Goal: Book appointment/travel/reservation

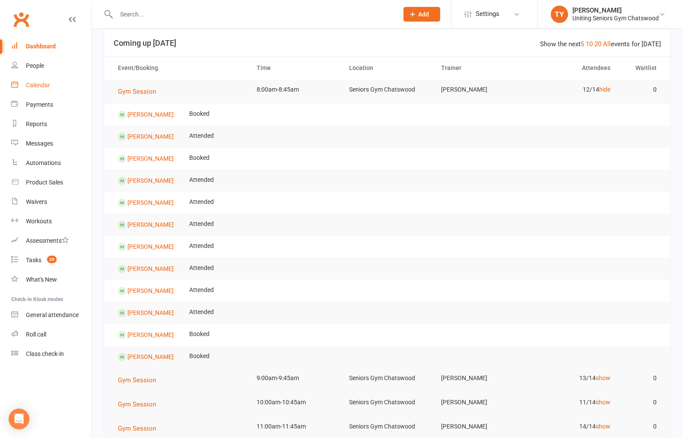
click at [53, 80] on link "Calendar" at bounding box center [51, 85] width 80 height 19
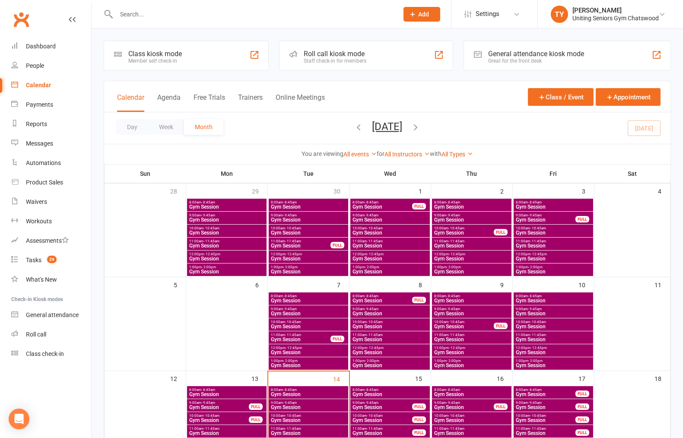
click at [421, 127] on icon "button" at bounding box center [415, 126] width 9 height 9
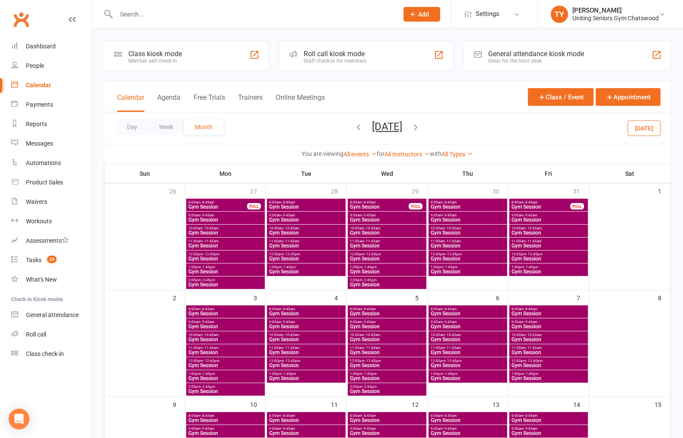
click at [95, 279] on div "Class kiosk mode Member self check-in Roll call kiosk mode Staff check-in for m…" at bounding box center [387, 431] width 591 height 807
click at [459, 311] on span "Gym Session" at bounding box center [467, 313] width 75 height 5
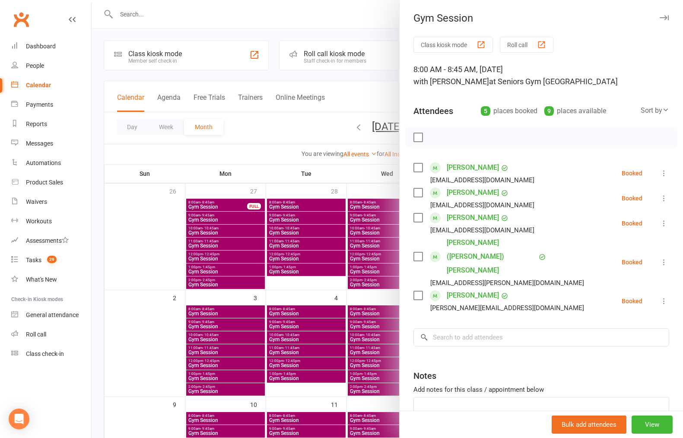
click at [308, 305] on div at bounding box center [387, 219] width 591 height 438
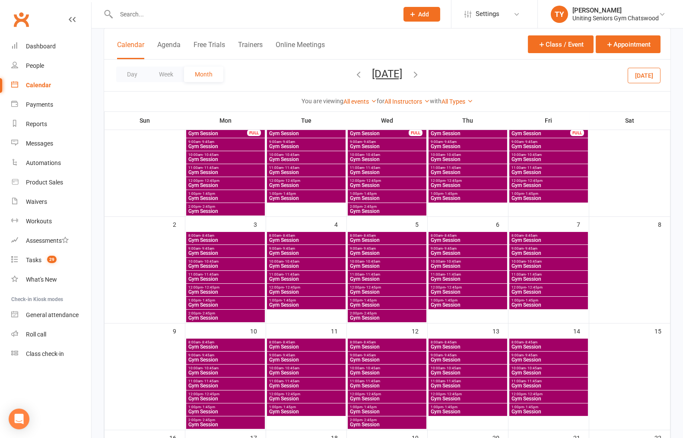
scroll to position [96, 0]
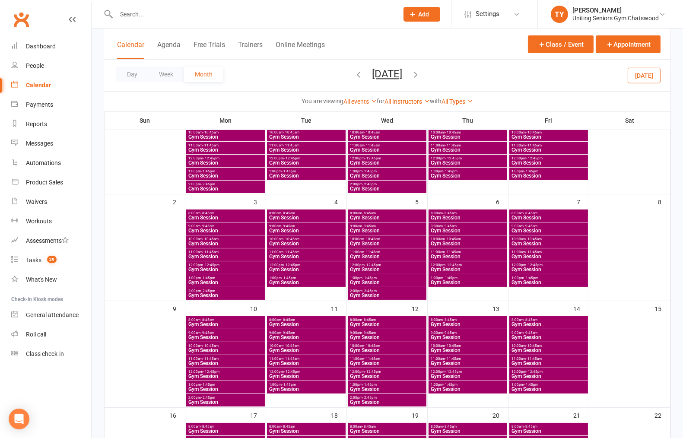
click at [461, 320] on span "8:00am - 8:45am" at bounding box center [467, 320] width 75 height 4
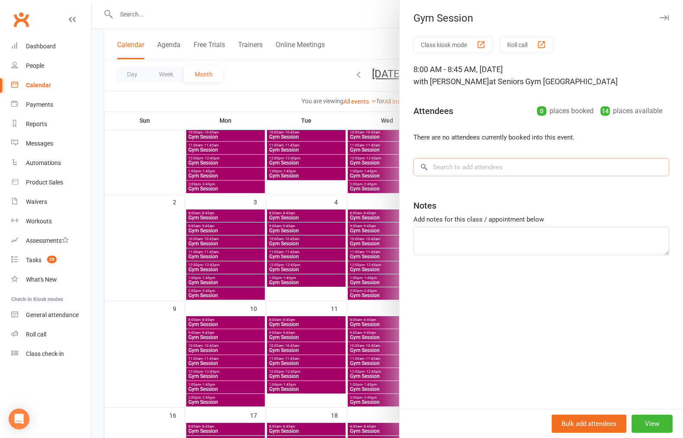
click at [474, 170] on input "search" at bounding box center [541, 167] width 256 height 18
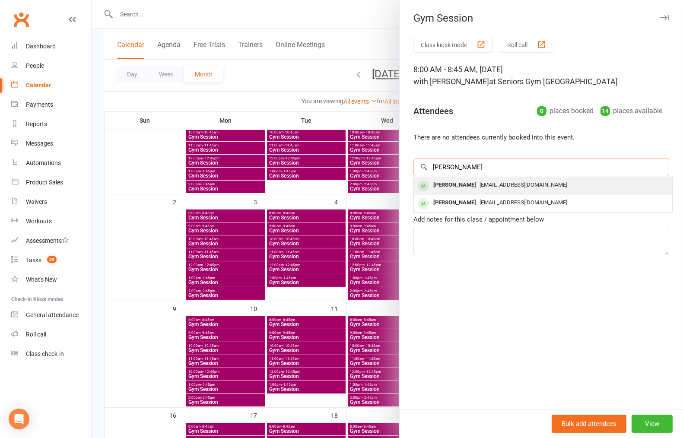
type input "[PERSON_NAME]"
click at [479, 187] on span "[EMAIL_ADDRESS][DOMAIN_NAME]" at bounding box center [523, 184] width 88 height 6
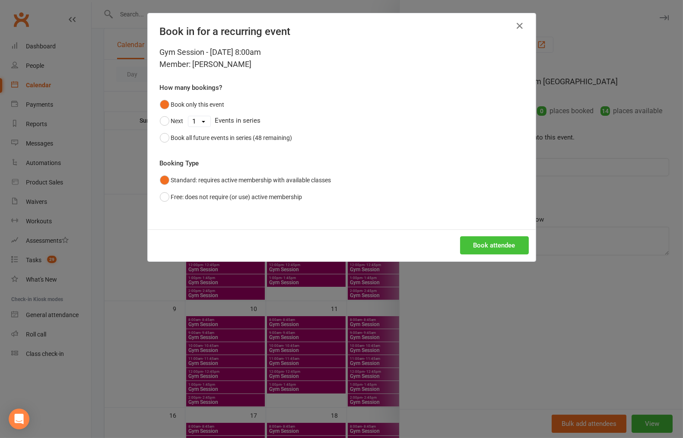
click at [494, 239] on button "Book attendee" at bounding box center [494, 245] width 69 height 18
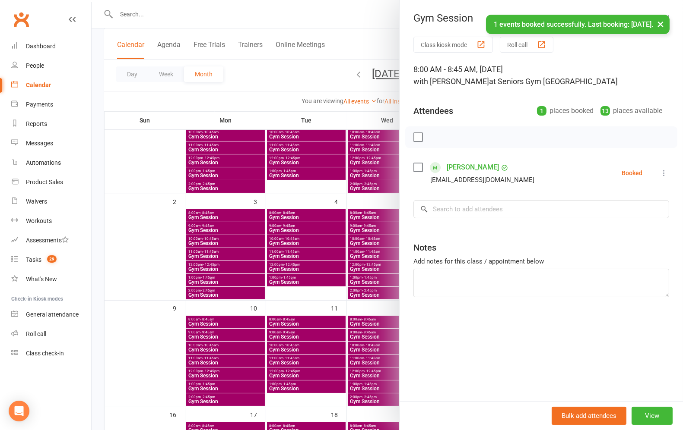
click at [354, 298] on div at bounding box center [387, 215] width 591 height 430
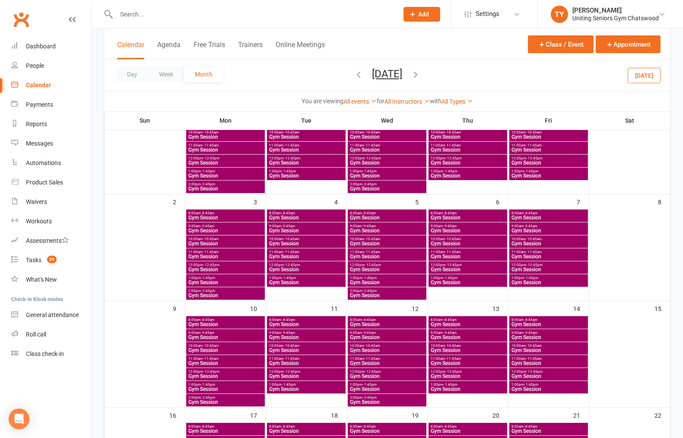
scroll to position [144, 0]
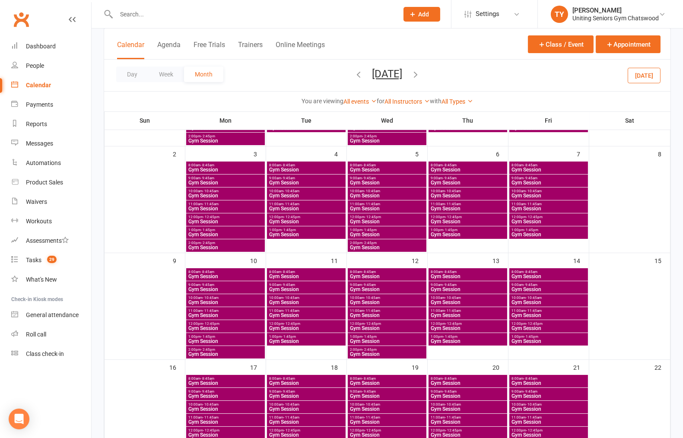
click at [548, 380] on span "Gym Session" at bounding box center [548, 382] width 75 height 5
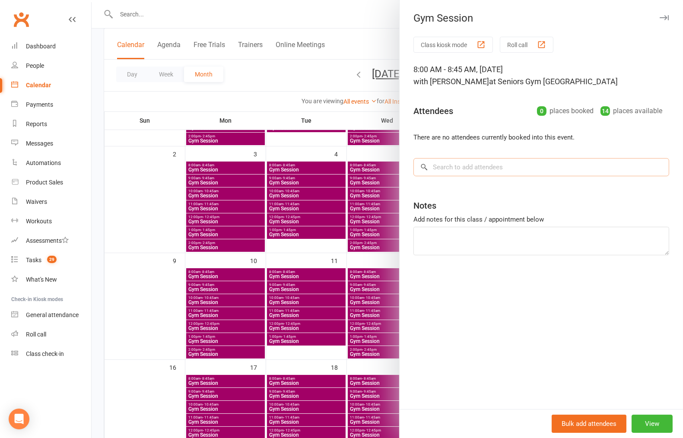
click at [454, 173] on input "search" at bounding box center [541, 167] width 256 height 18
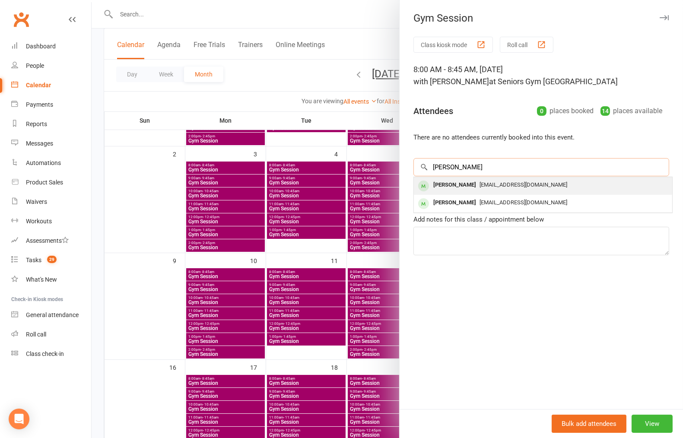
type input "[PERSON_NAME]"
click at [458, 190] on div "[PERSON_NAME]" at bounding box center [455, 185] width 50 height 13
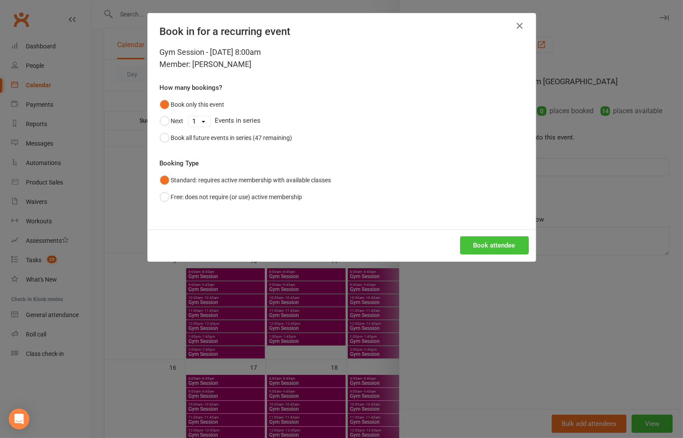
click at [465, 244] on button "Book attendee" at bounding box center [494, 245] width 69 height 18
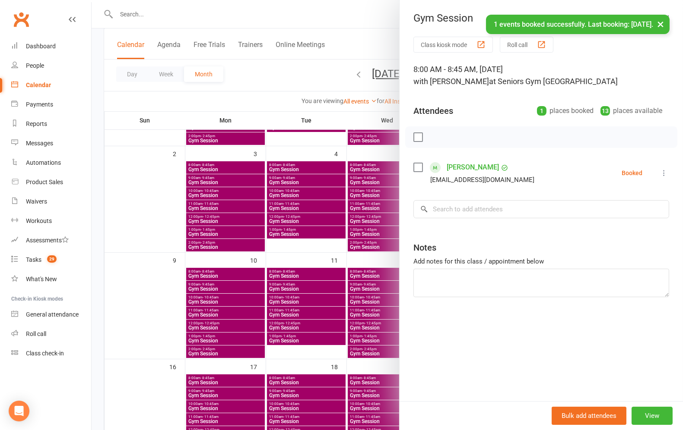
click at [334, 290] on div at bounding box center [387, 215] width 591 height 430
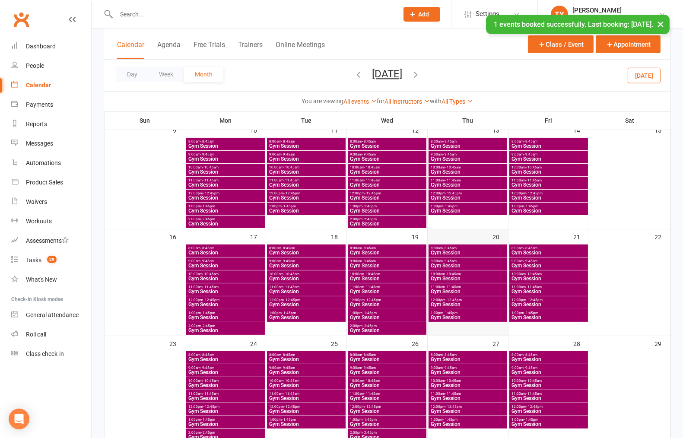
scroll to position [288, 0]
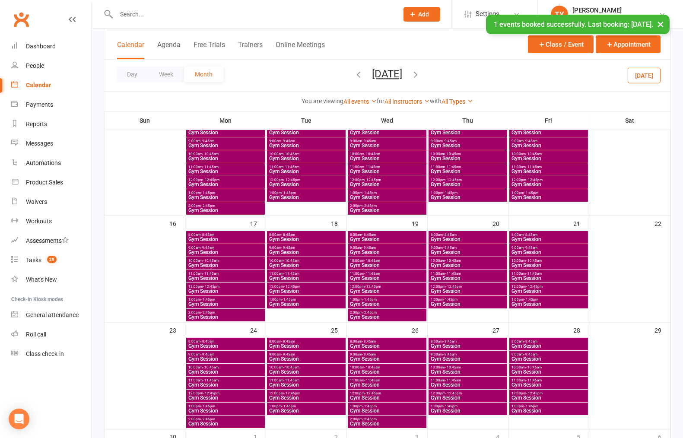
click at [481, 346] on span "Gym Session" at bounding box center [467, 345] width 75 height 5
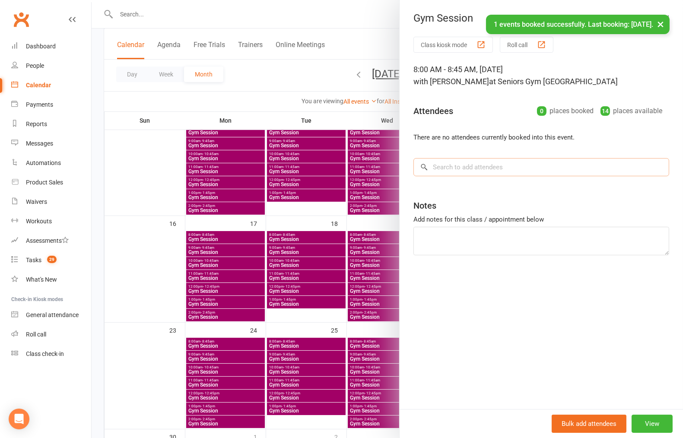
click at [443, 162] on input "search" at bounding box center [541, 167] width 256 height 18
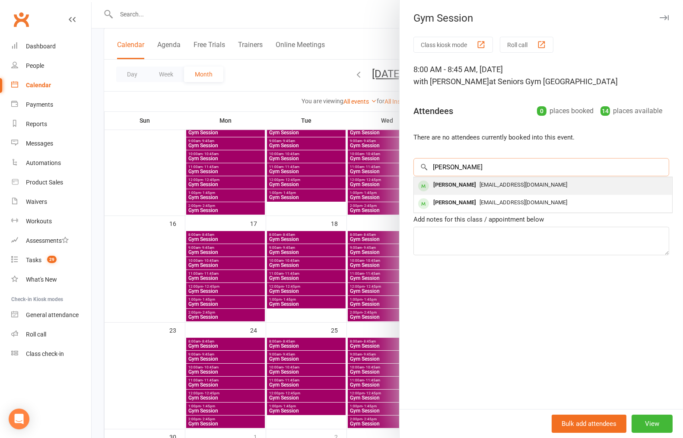
type input "[PERSON_NAME]"
click at [446, 183] on div "[PERSON_NAME]" at bounding box center [455, 185] width 50 height 13
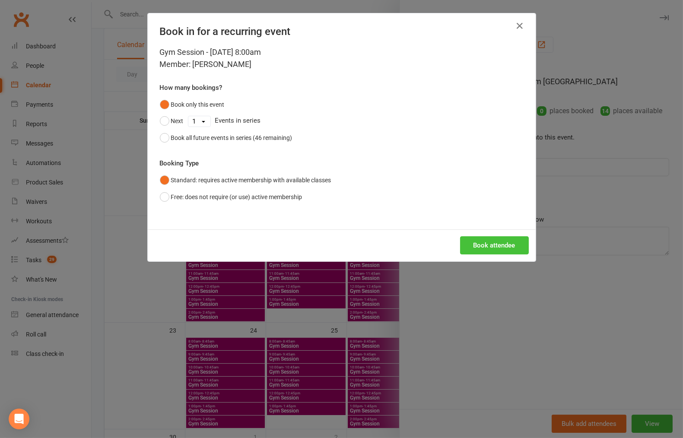
click at [478, 245] on button "Book attendee" at bounding box center [494, 245] width 69 height 18
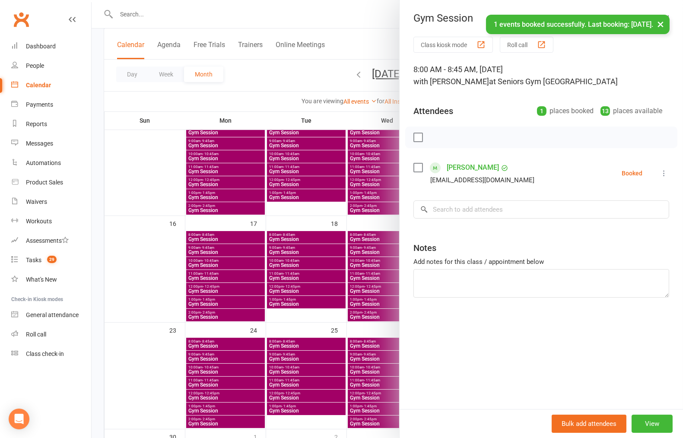
click at [318, 269] on div at bounding box center [387, 219] width 591 height 438
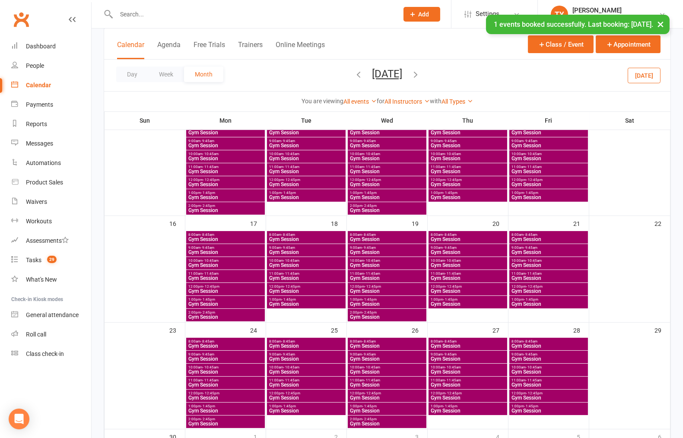
scroll to position [411, 0]
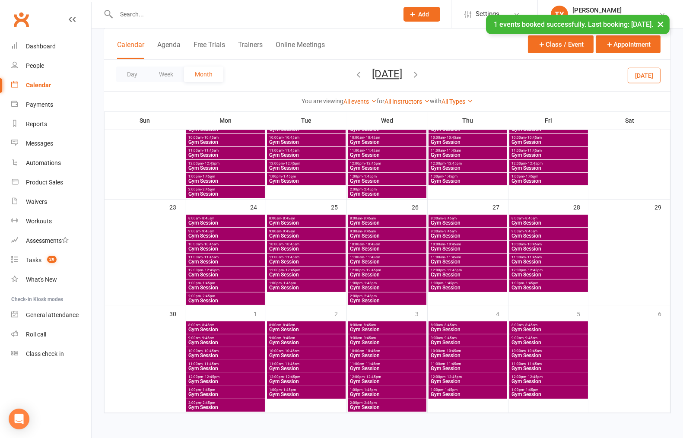
click at [545, 327] on span "Gym Session" at bounding box center [548, 329] width 75 height 5
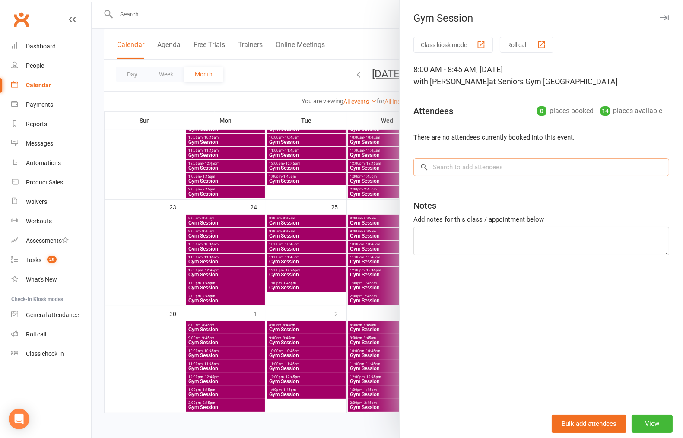
click at [478, 168] on input "search" at bounding box center [541, 167] width 256 height 18
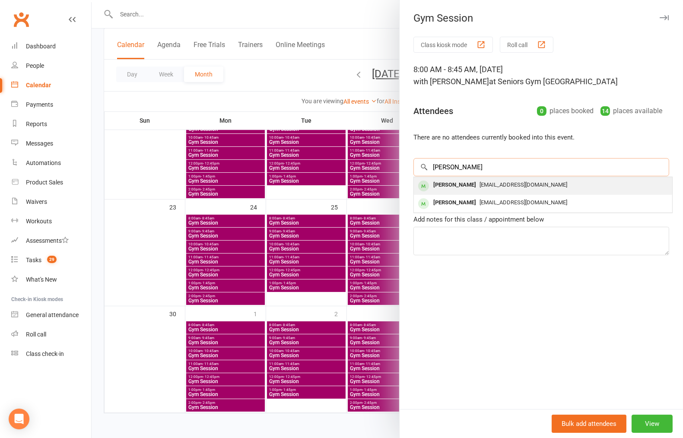
type input "[PERSON_NAME]"
click at [480, 186] on span "[EMAIL_ADDRESS][DOMAIN_NAME]" at bounding box center [523, 184] width 88 height 6
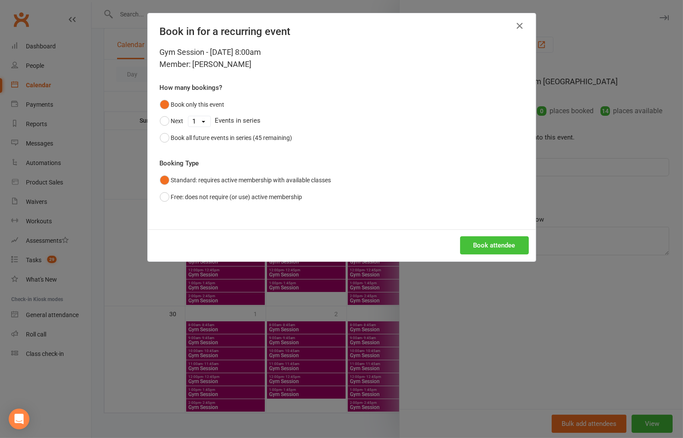
click at [477, 245] on button "Book attendee" at bounding box center [494, 245] width 69 height 18
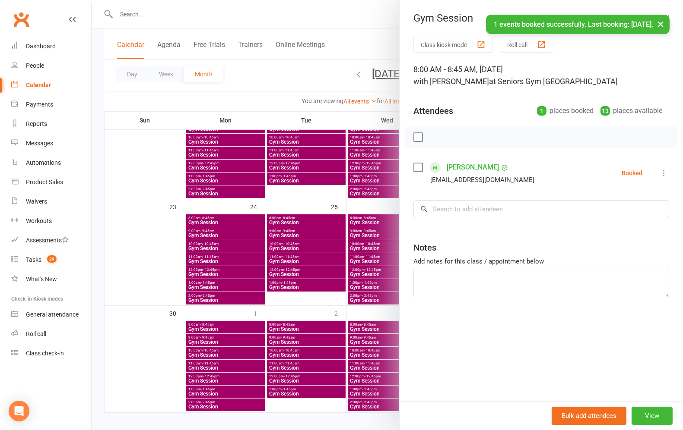
click at [369, 272] on div at bounding box center [387, 215] width 591 height 430
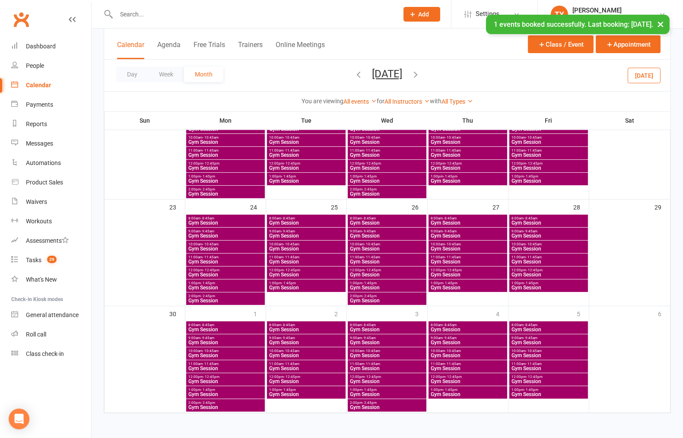
click at [421, 74] on icon "button" at bounding box center [415, 74] width 9 height 9
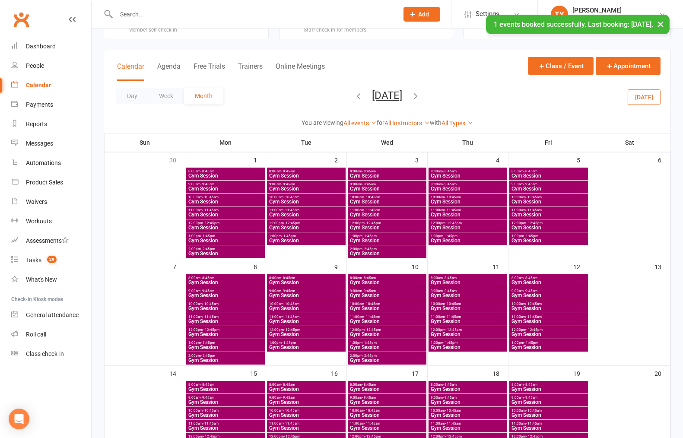
scroll to position [48, 0]
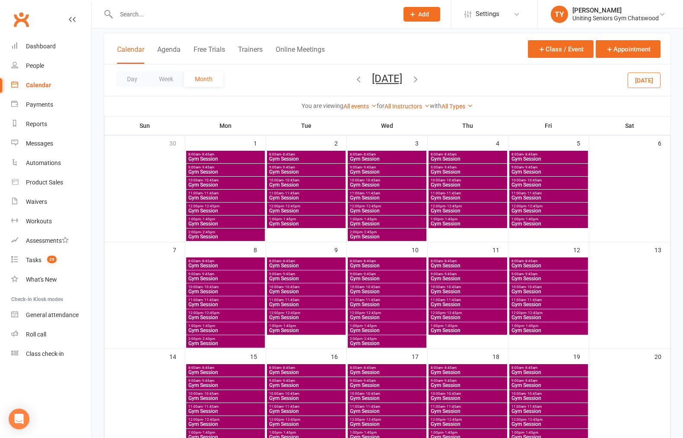
click at [454, 265] on span "Gym Session" at bounding box center [467, 265] width 75 height 5
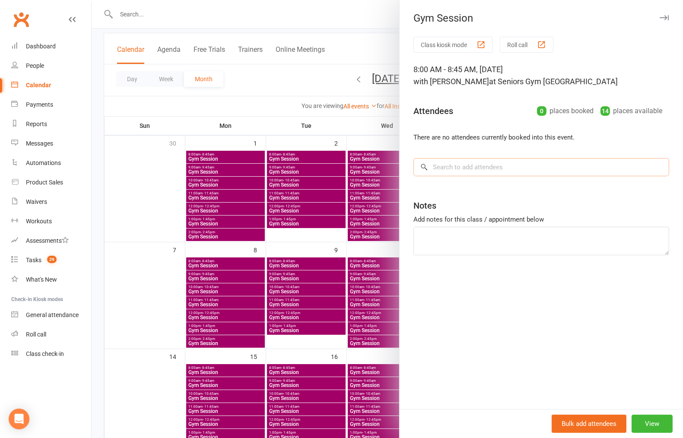
click at [481, 174] on input "search" at bounding box center [541, 167] width 256 height 18
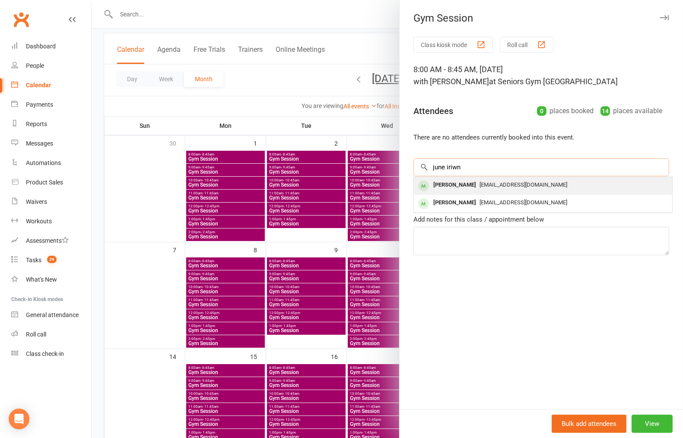
type input "june iriwn"
click at [481, 187] on span "[EMAIL_ADDRESS][DOMAIN_NAME]" at bounding box center [523, 184] width 88 height 6
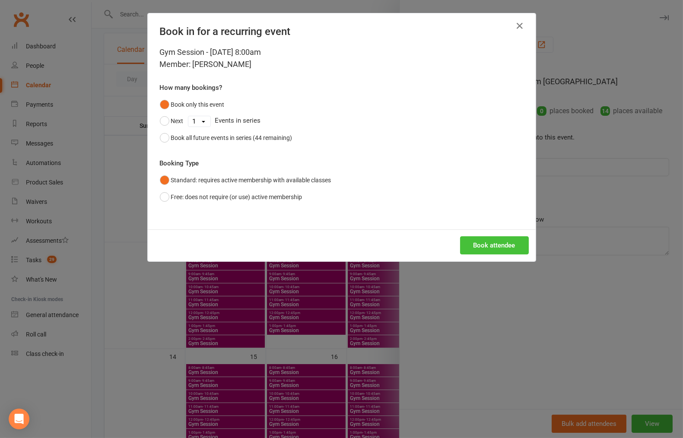
click at [491, 244] on button "Book attendee" at bounding box center [494, 245] width 69 height 18
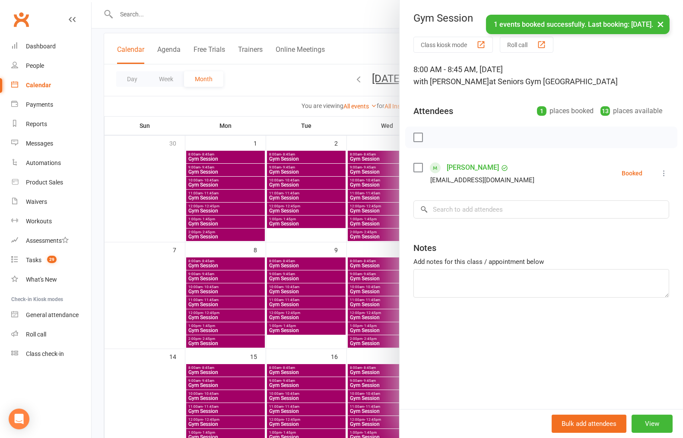
click at [330, 301] on div at bounding box center [387, 219] width 591 height 438
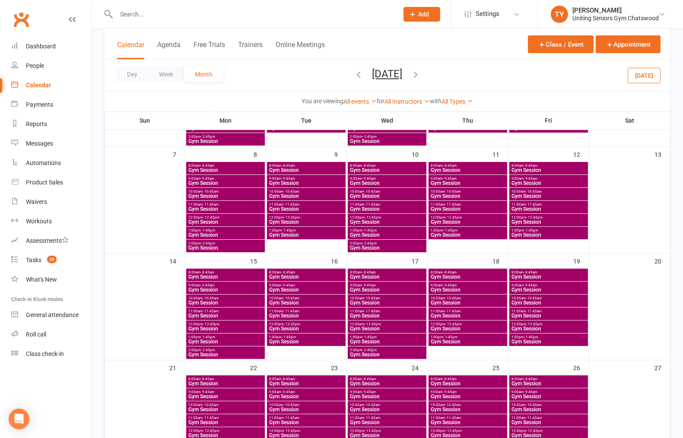
scroll to position [144, 0]
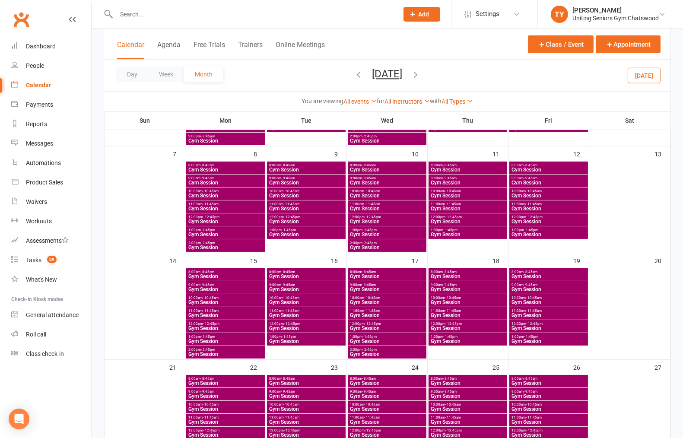
click at [463, 271] on span "8:00am - 8:45am" at bounding box center [467, 272] width 75 height 4
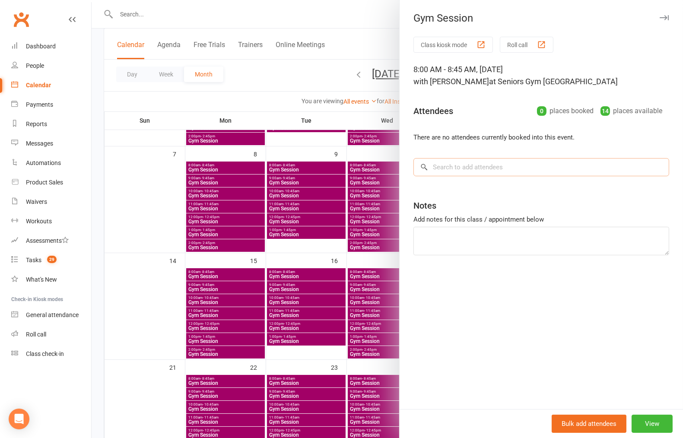
click at [464, 174] on input "search" at bounding box center [541, 167] width 256 height 18
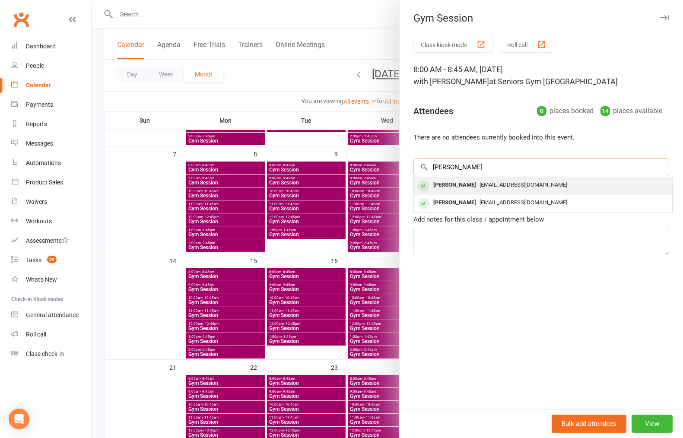
type input "[PERSON_NAME]"
click at [479, 187] on span "[EMAIL_ADDRESS][DOMAIN_NAME]" at bounding box center [523, 184] width 88 height 6
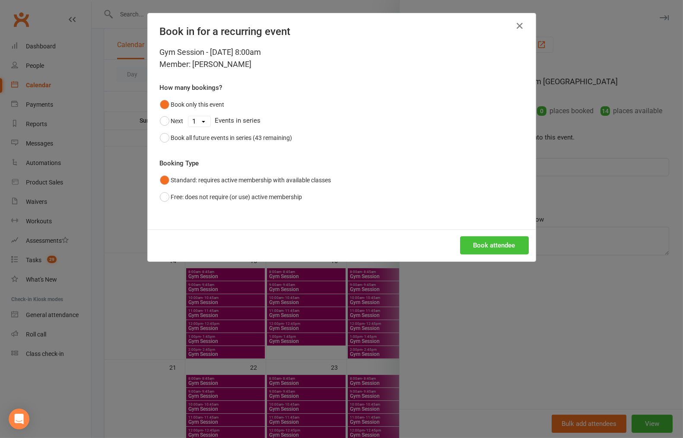
click at [484, 249] on button "Book attendee" at bounding box center [494, 245] width 69 height 18
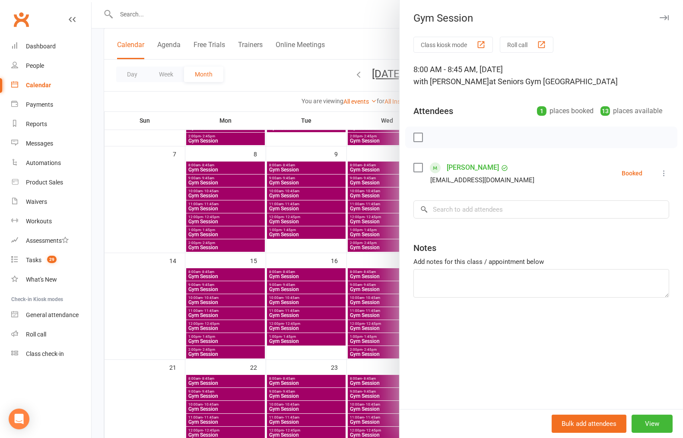
click at [324, 265] on div at bounding box center [387, 219] width 591 height 438
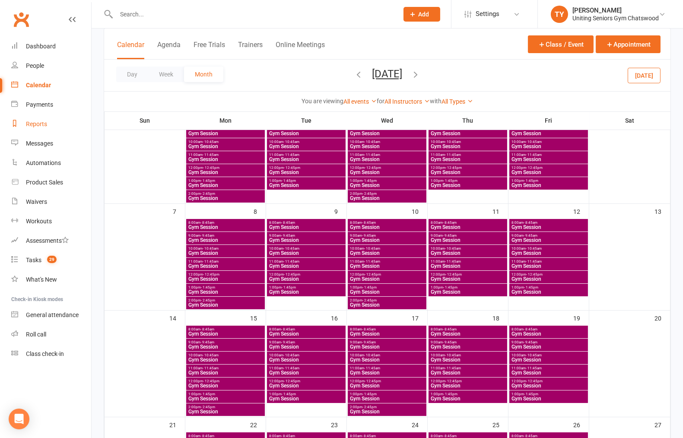
scroll to position [75, 0]
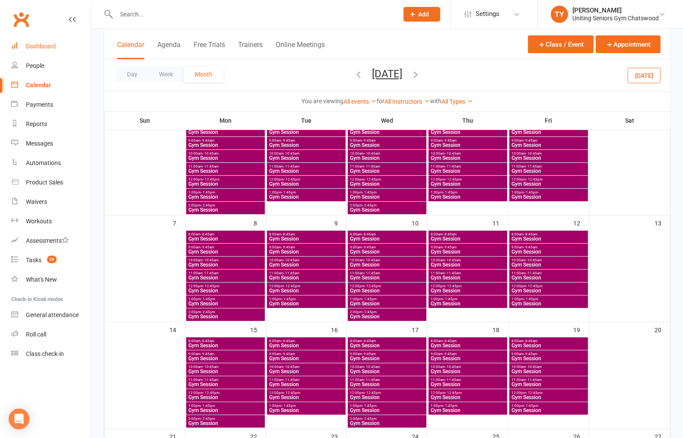
click at [47, 45] on div "Dashboard" at bounding box center [41, 46] width 30 height 7
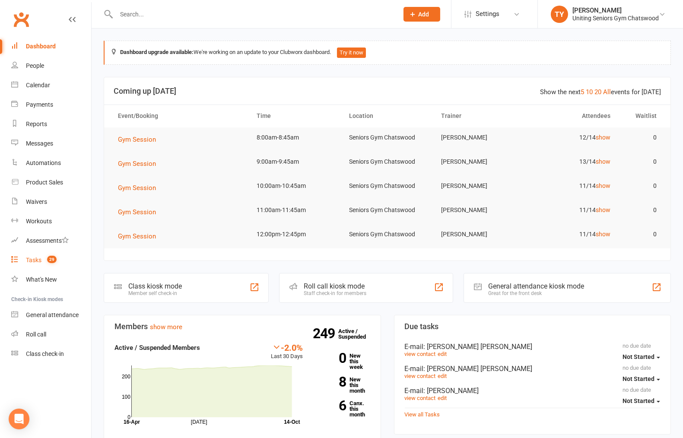
click at [47, 261] on count-badge "29" at bounding box center [50, 259] width 14 height 7
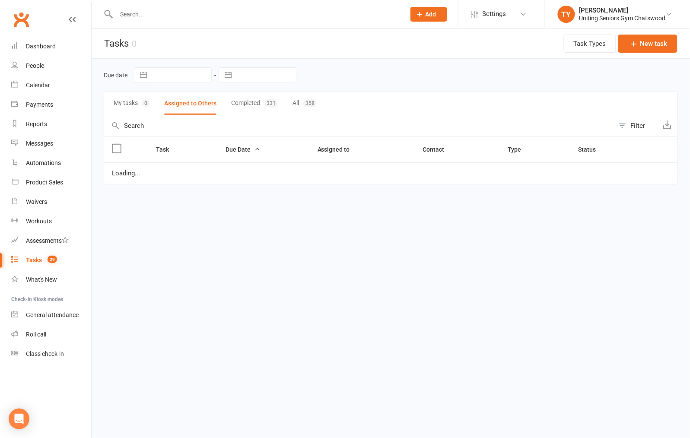
select select "started"
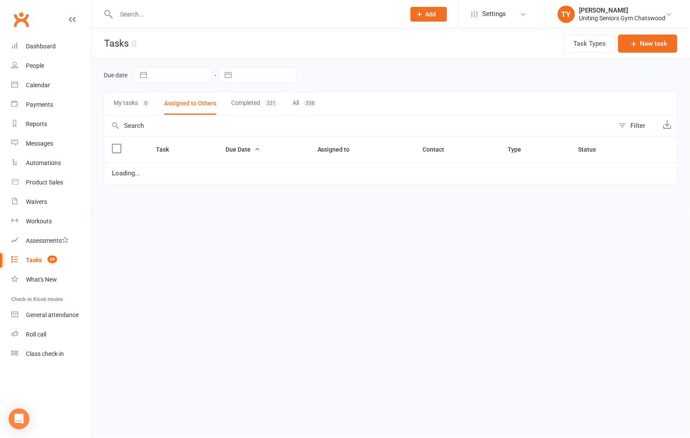
select select "started"
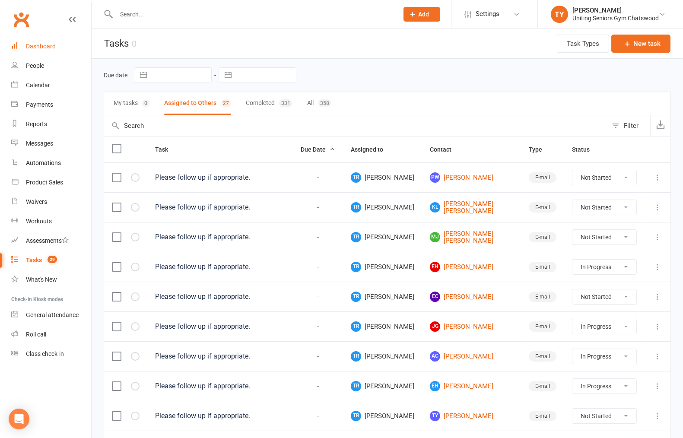
click at [45, 38] on link "Dashboard" at bounding box center [51, 46] width 80 height 19
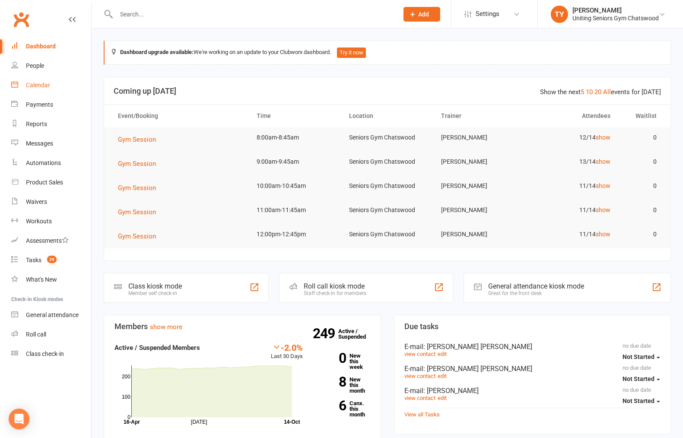
click at [42, 89] on link "Calendar" at bounding box center [51, 85] width 80 height 19
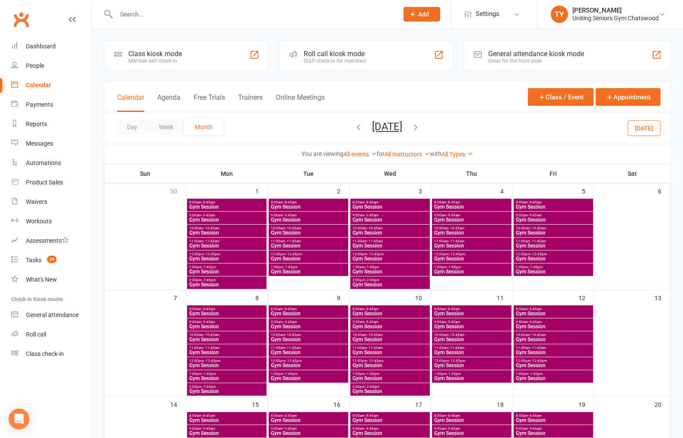
click at [354, 126] on icon "button" at bounding box center [358, 126] width 9 height 9
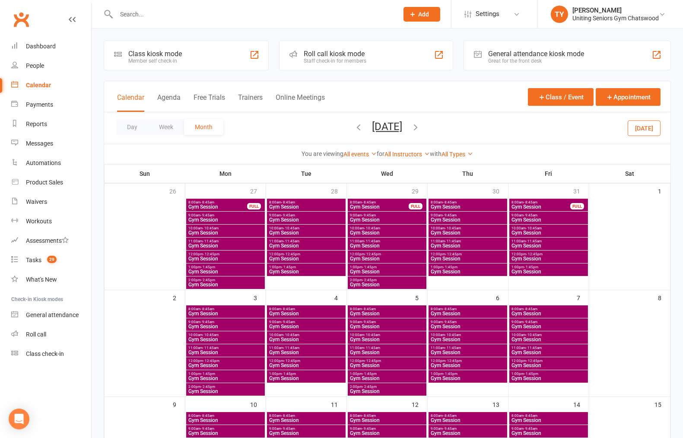
click at [354, 126] on icon "button" at bounding box center [358, 126] width 9 height 9
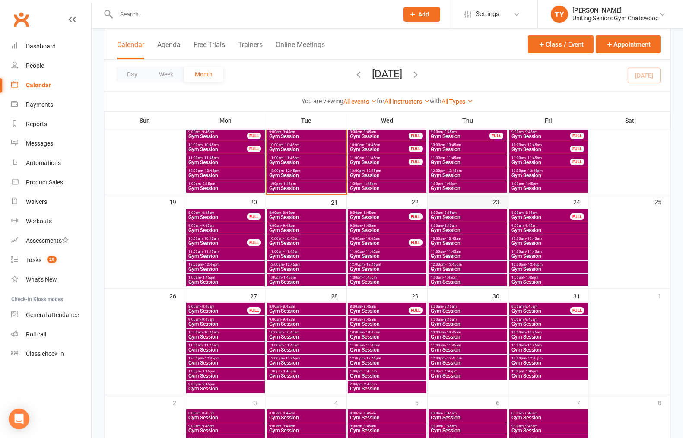
scroll to position [263, 0]
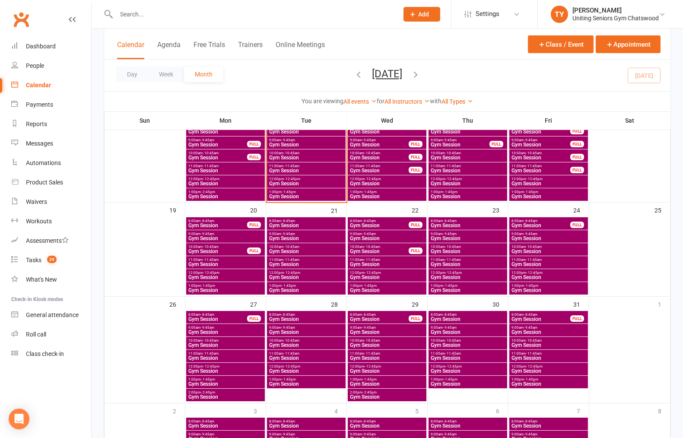
click at [452, 236] on span "Gym Session" at bounding box center [467, 238] width 75 height 5
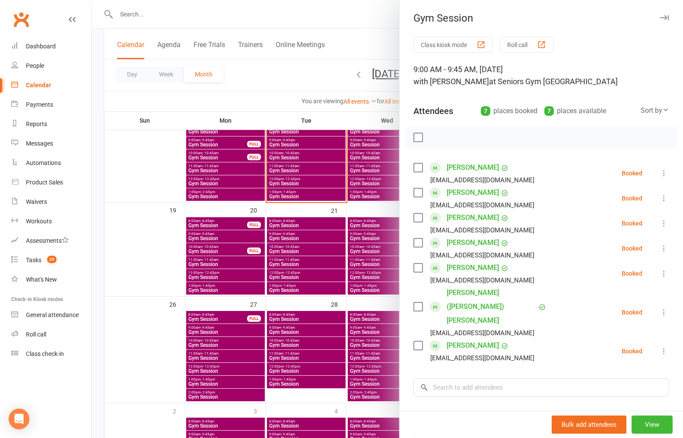
click at [659, 273] on icon at bounding box center [663, 273] width 9 height 9
click at [594, 306] on link "Remove" at bounding box center [622, 307] width 93 height 17
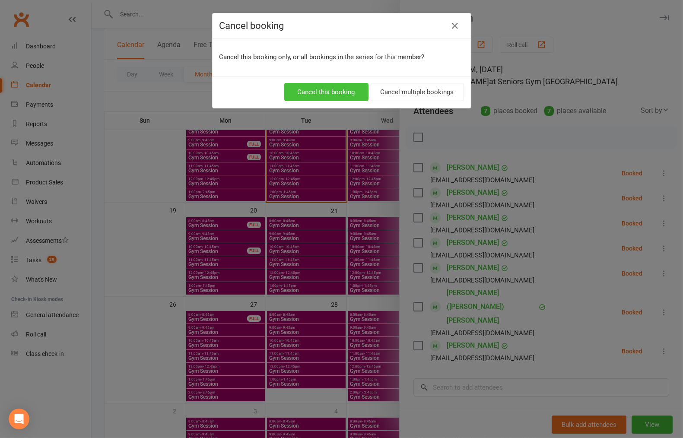
click at [334, 98] on button "Cancel this booking" at bounding box center [326, 92] width 84 height 18
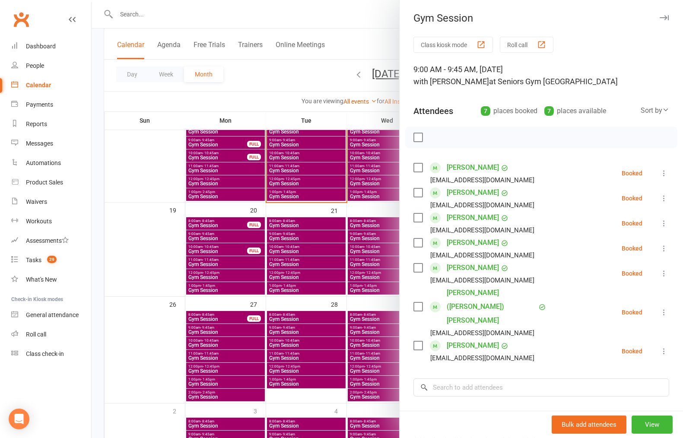
click at [389, 231] on div at bounding box center [387, 219] width 591 height 438
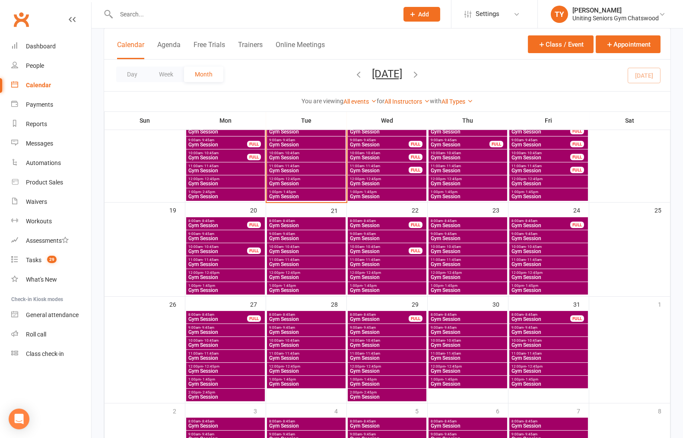
click at [452, 264] on span "Gym Session" at bounding box center [467, 264] width 75 height 5
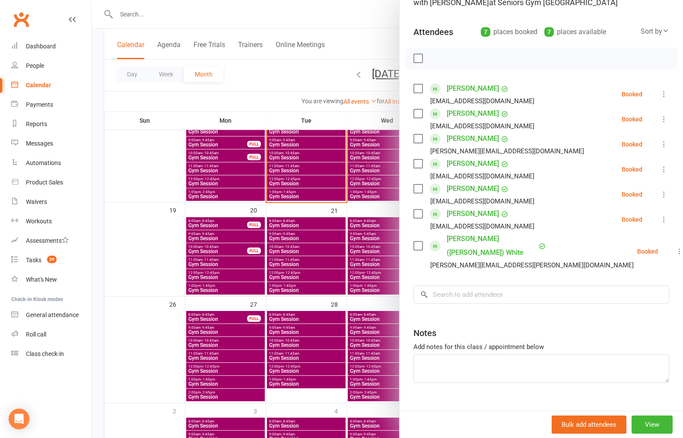
scroll to position [80, 0]
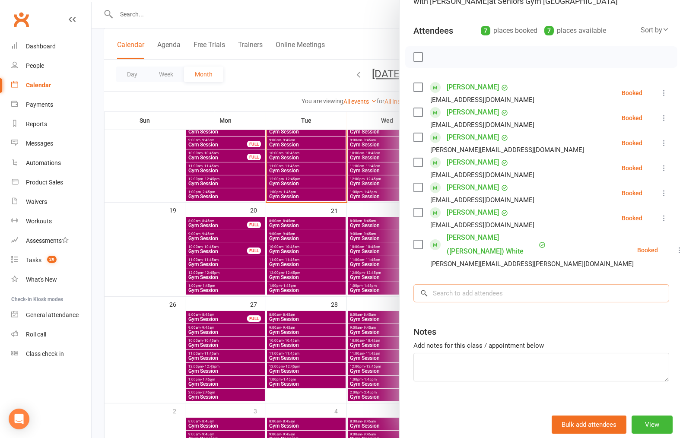
click at [473, 284] on input "search" at bounding box center [541, 293] width 256 height 18
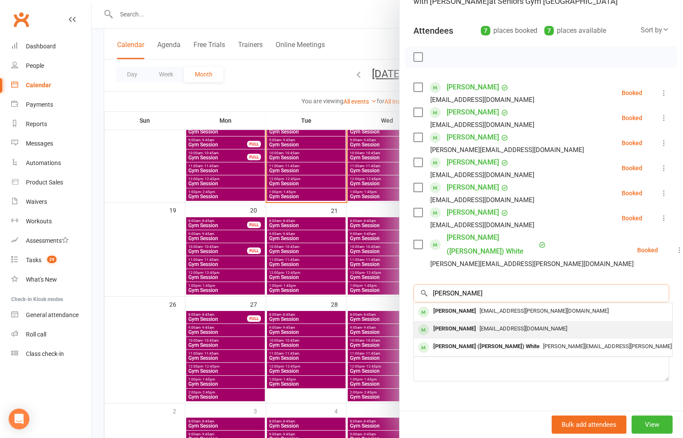
type input "[PERSON_NAME]"
click at [479, 325] on span "[EMAIL_ADDRESS][DOMAIN_NAME]" at bounding box center [523, 328] width 88 height 6
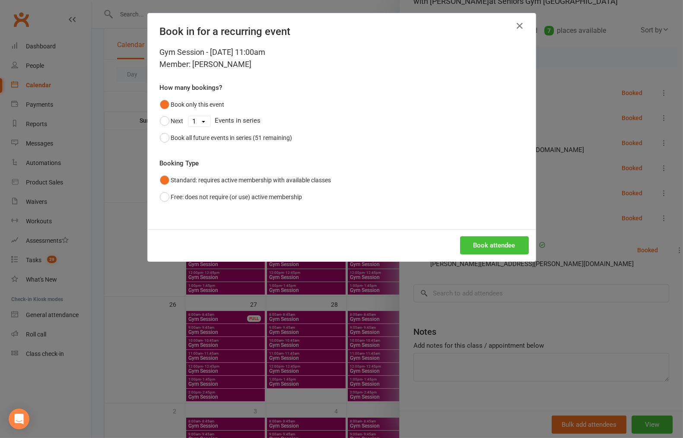
click at [496, 244] on button "Book attendee" at bounding box center [494, 245] width 69 height 18
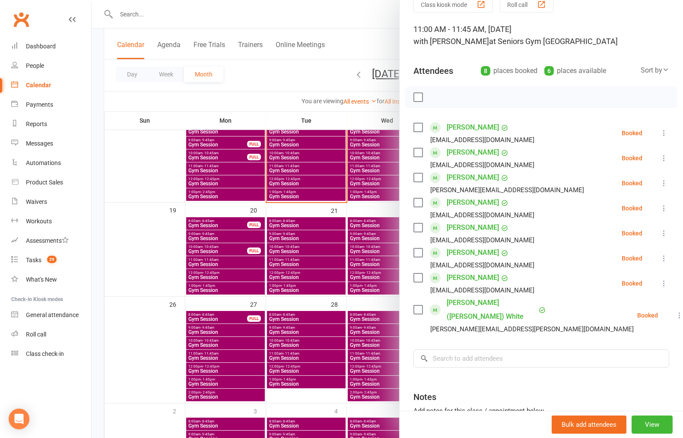
scroll to position [0, 0]
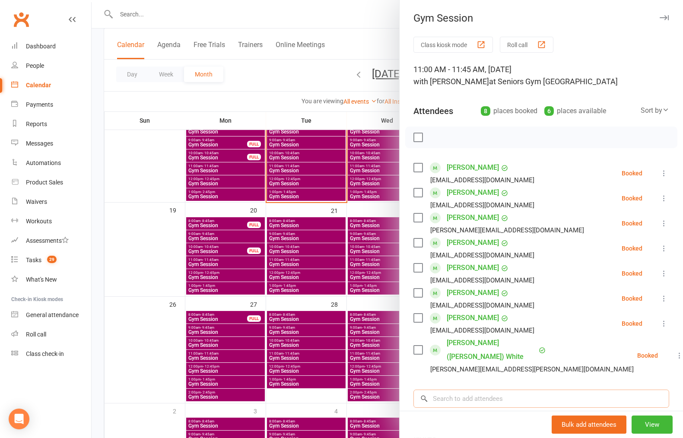
click at [491, 389] on input "search" at bounding box center [541, 398] width 256 height 18
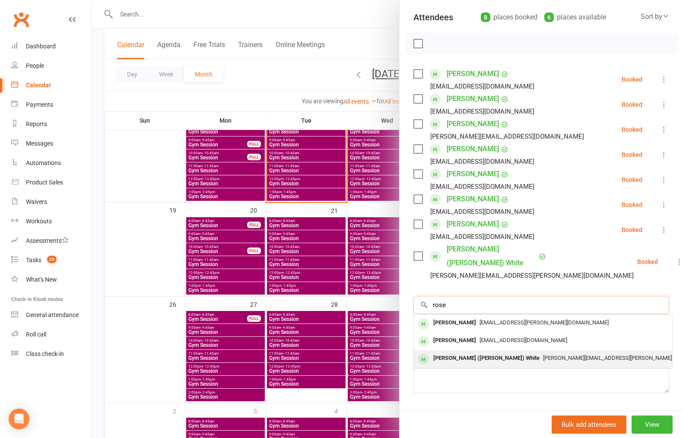
scroll to position [96, 0]
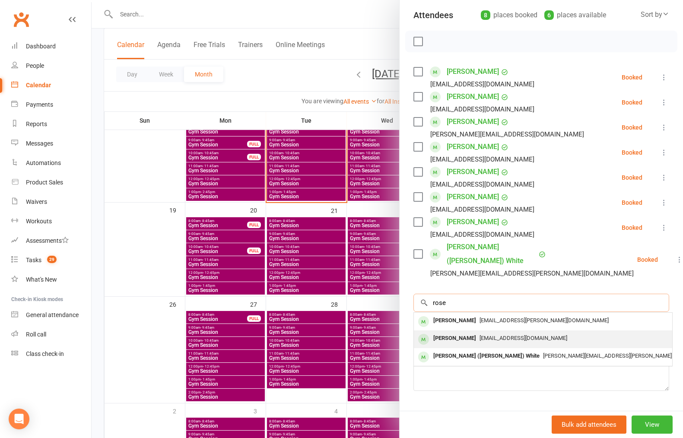
type input "rose"
click at [540, 332] on div "[EMAIL_ADDRESS][DOMAIN_NAME]" at bounding box center [542, 338] width 251 height 13
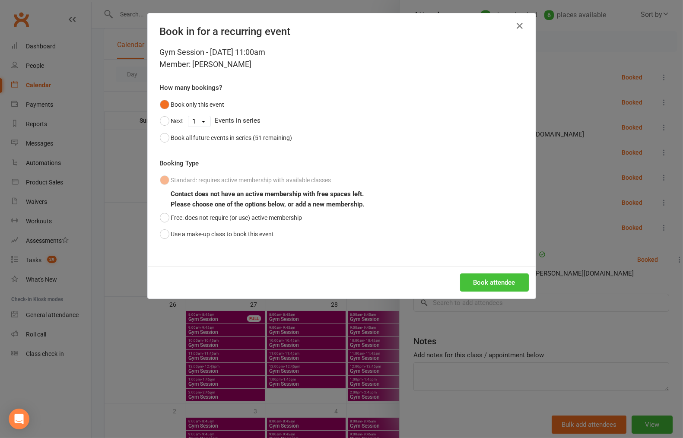
click at [504, 286] on button "Book attendee" at bounding box center [494, 282] width 69 height 18
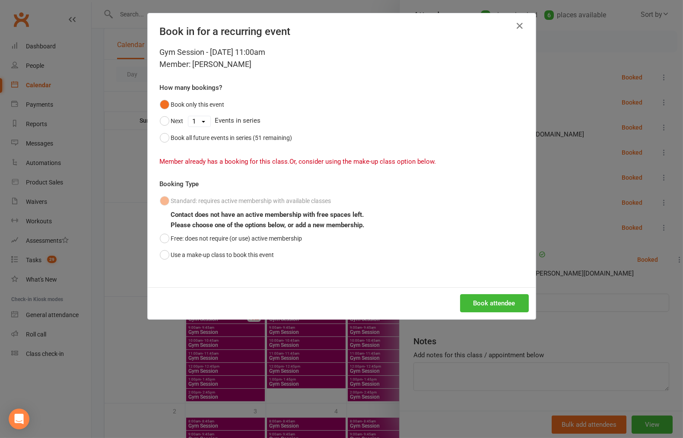
click at [533, 23] on div "Book in for a recurring event Gym Session - [DATE] 11:00am Member: [PERSON_NAME…" at bounding box center [341, 219] width 683 height 438
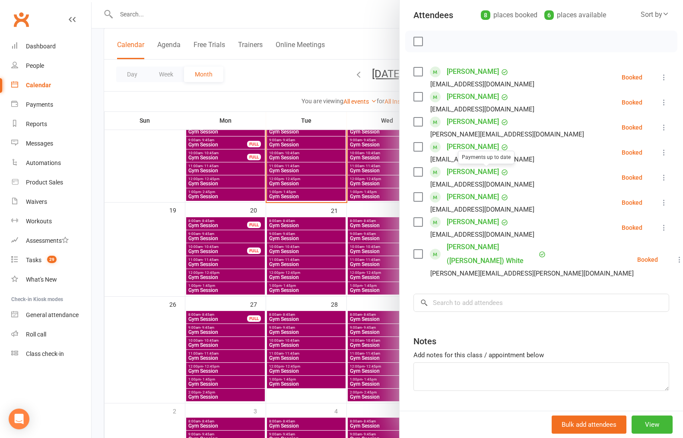
click at [262, 203] on div at bounding box center [387, 219] width 591 height 438
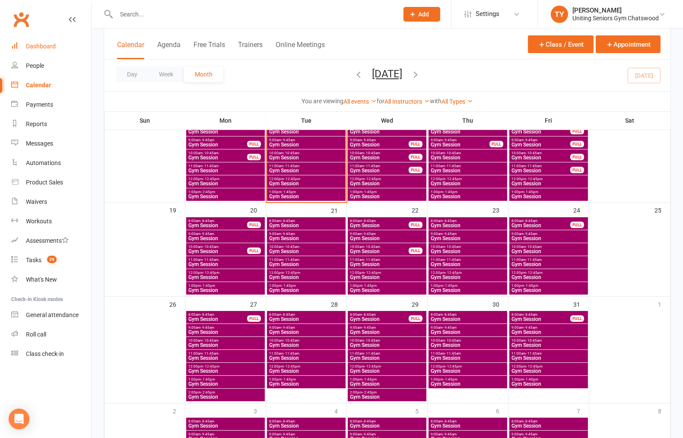
click at [45, 50] on link "Dashboard" at bounding box center [51, 46] width 80 height 19
